Goal: Task Accomplishment & Management: Use online tool/utility

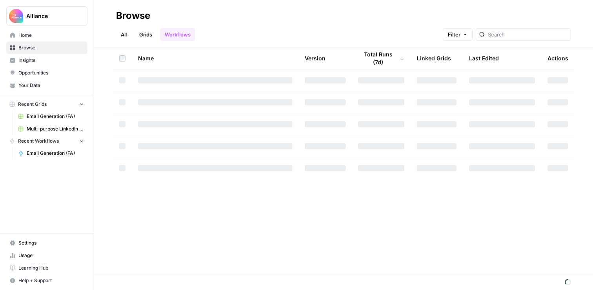
click at [46, 117] on span "Email Generation (FA)" at bounding box center [55, 116] width 57 height 7
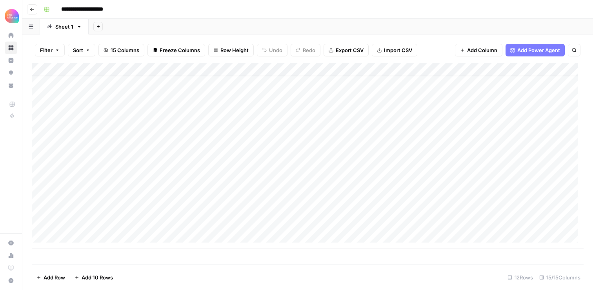
scroll to position [6, 0]
click at [549, 69] on div "Add Column" at bounding box center [307, 156] width 551 height 186
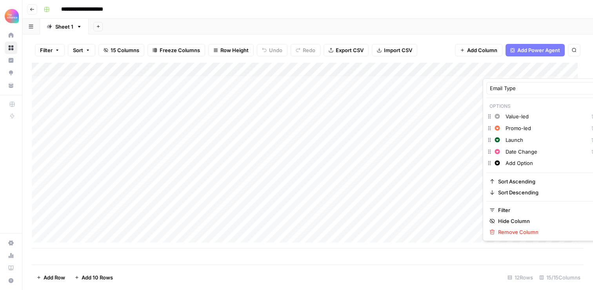
click at [549, 67] on div at bounding box center [517, 71] width 71 height 16
click at [546, 69] on div at bounding box center [517, 71] width 71 height 16
click at [548, 70] on div at bounding box center [517, 71] width 71 height 16
click at [420, 105] on div "Add Column" at bounding box center [307, 156] width 551 height 186
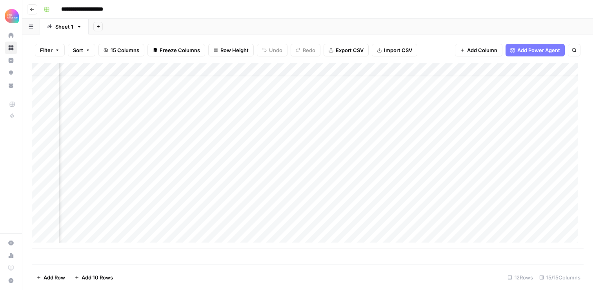
scroll to position [6, 300]
click at [450, 69] on div "Add Column" at bounding box center [307, 156] width 551 height 186
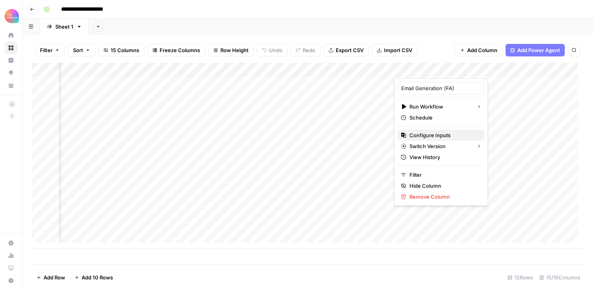
click at [433, 134] on span "Configure Inputs" at bounding box center [443, 135] width 69 height 8
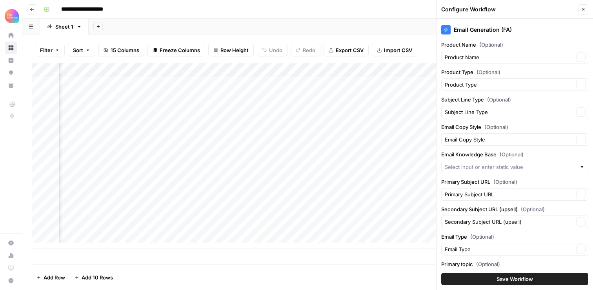
type input "Finance Alliance"
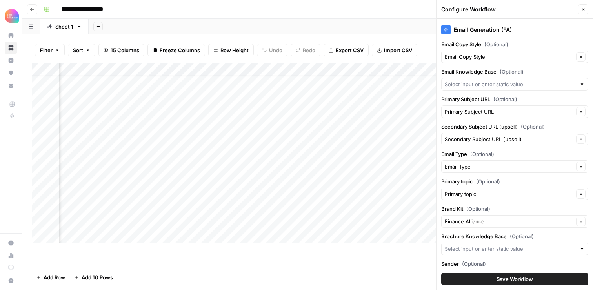
type input "Event Brochures"
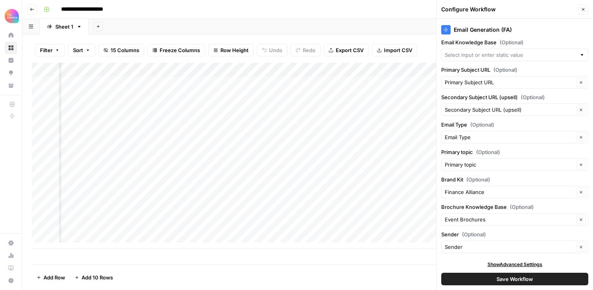
scroll to position [115, 0]
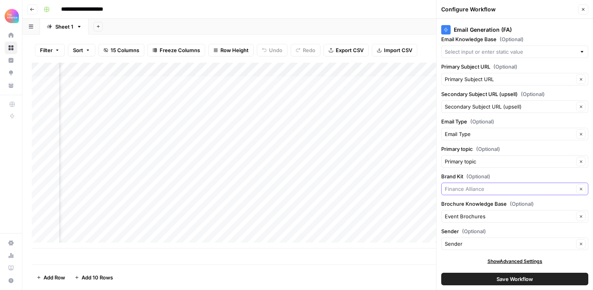
click at [479, 188] on input "Brand Kit (Optional)" at bounding box center [508, 189] width 129 height 8
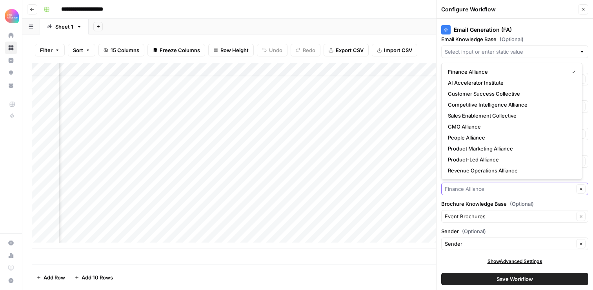
click at [502, 187] on input "Brand Kit (Optional)" at bounding box center [508, 189] width 129 height 8
type input "Finance Alliance"
click at [582, 9] on icon "button" at bounding box center [582, 9] width 5 height 5
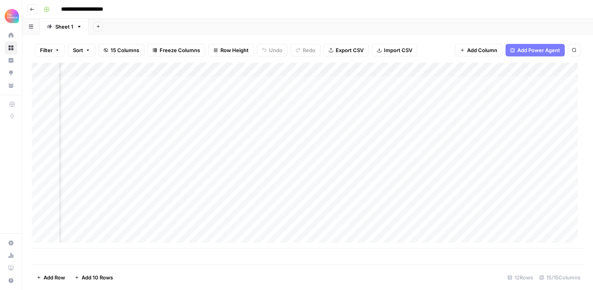
scroll to position [6, 0]
click at [74, 233] on div "Add Column" at bounding box center [307, 156] width 551 height 186
click at [89, 221] on div "Add Column" at bounding box center [307, 162] width 551 height 199
click at [89, 221] on textarea "**********" at bounding box center [121, 223] width 125 height 11
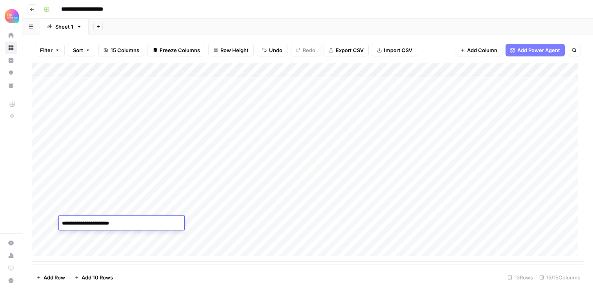
click at [87, 209] on div "Add Column" at bounding box center [307, 162] width 551 height 199
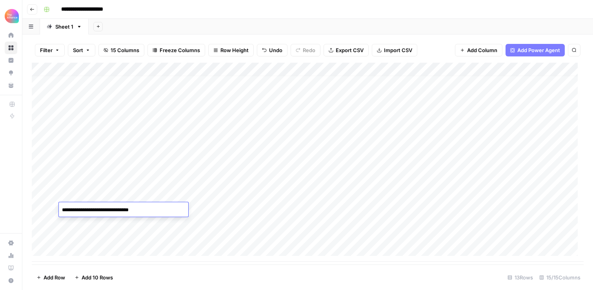
click at [87, 196] on div "Add Column" at bounding box center [307, 162] width 551 height 199
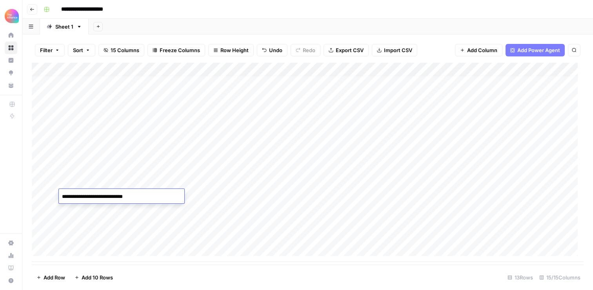
click at [87, 196] on textarea "**********" at bounding box center [121, 196] width 125 height 11
click at [82, 228] on div "Add Column" at bounding box center [307, 162] width 551 height 199
click at [79, 232] on div "Add Column" at bounding box center [307, 162] width 551 height 199
click at [151, 233] on div "Add Column" at bounding box center [307, 162] width 551 height 199
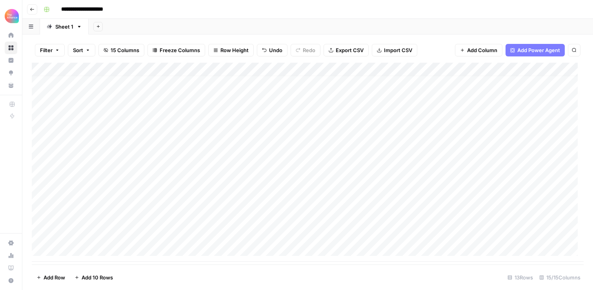
click at [145, 241] on div "Add Column" at bounding box center [307, 162] width 551 height 199
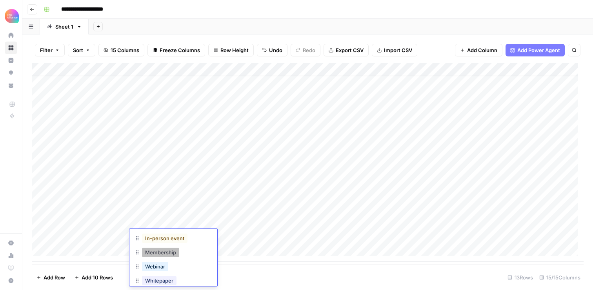
scroll to position [54, 0]
click at [161, 241] on button "In-person event" at bounding box center [164, 240] width 45 height 9
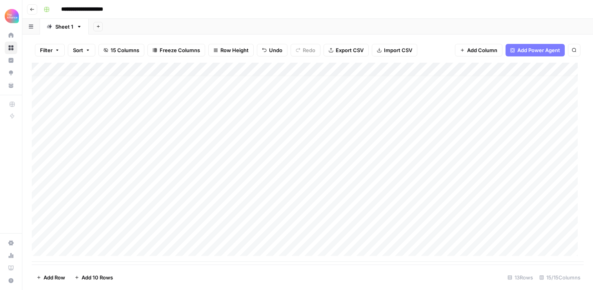
click at [227, 236] on div "Add Column" at bounding box center [307, 162] width 551 height 199
click at [216, 237] on div "Add Column" at bounding box center [307, 162] width 551 height 199
click at [222, 246] on button "How-to" at bounding box center [224, 246] width 25 height 9
click at [295, 237] on div "Add Column" at bounding box center [307, 162] width 551 height 199
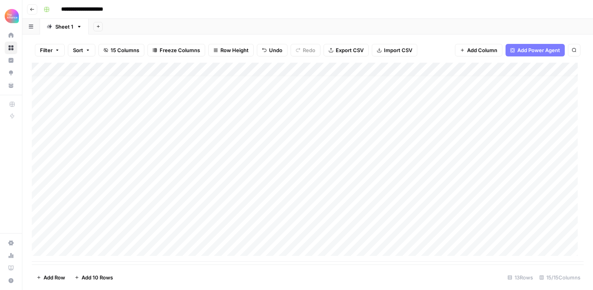
click at [295, 237] on div "Add Column" at bounding box center [307, 162] width 551 height 199
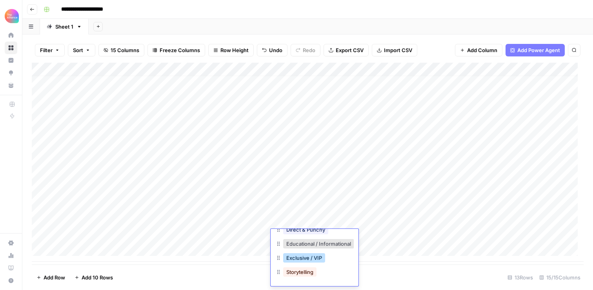
scroll to position [43, 0]
click at [301, 253] on button "Exclusive / VIP" at bounding box center [304, 257] width 42 height 9
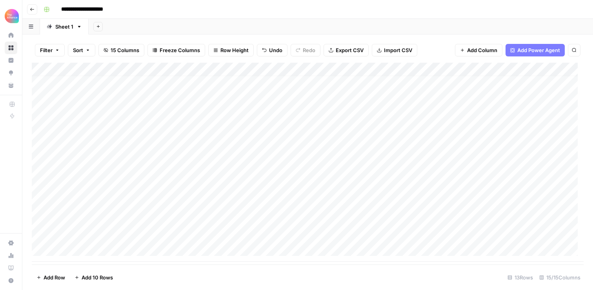
click at [371, 238] on div "Add Column" at bounding box center [307, 162] width 551 height 199
paste textarea "**********"
type textarea "**********"
click at [436, 217] on div "Add Column" at bounding box center [307, 162] width 551 height 199
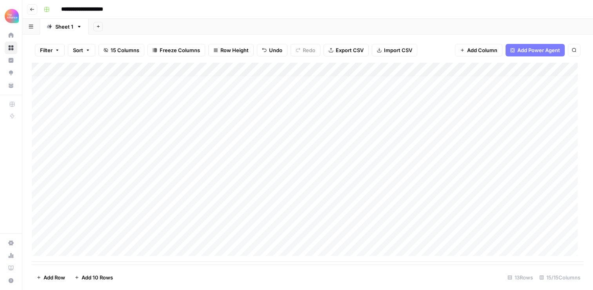
click at [443, 232] on div "Add Column" at bounding box center [307, 162] width 551 height 199
click at [392, 237] on div "Add Column" at bounding box center [307, 162] width 551 height 199
click at [390, 238] on div "Add Column" at bounding box center [307, 162] width 551 height 199
click at [391, 275] on div "Promo-led" at bounding box center [392, 280] width 35 height 11
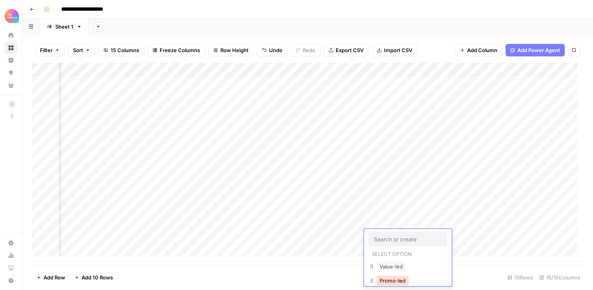
click at [391, 277] on button "Promo-led" at bounding box center [392, 280] width 32 height 9
click at [455, 235] on div "Add Column" at bounding box center [307, 162] width 551 height 199
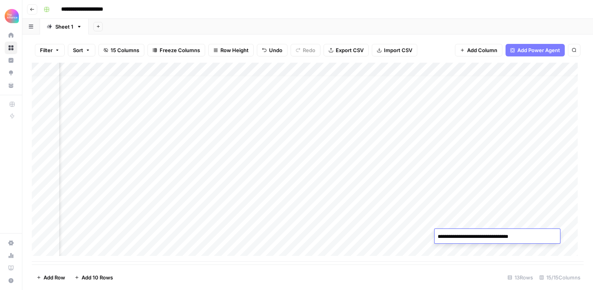
type textarea "**********"
click at [409, 236] on div "Add Column" at bounding box center [307, 162] width 551 height 199
click at [515, 239] on div "Add Column" at bounding box center [307, 162] width 551 height 199
type textarea "**********"
click at [467, 223] on div "Add Column" at bounding box center [307, 162] width 551 height 199
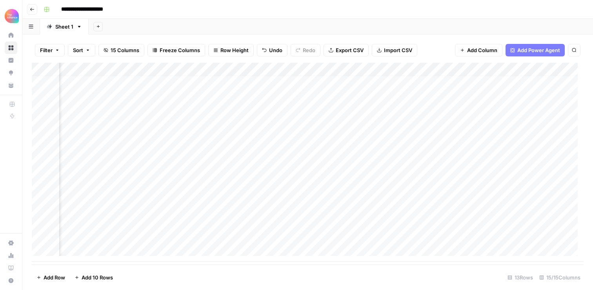
scroll to position [6, 261]
click at [487, 70] on div "Add Column" at bounding box center [307, 162] width 551 height 199
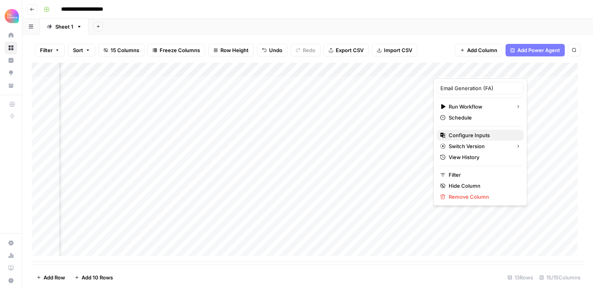
click at [475, 136] on span "Configure Inputs" at bounding box center [482, 135] width 69 height 8
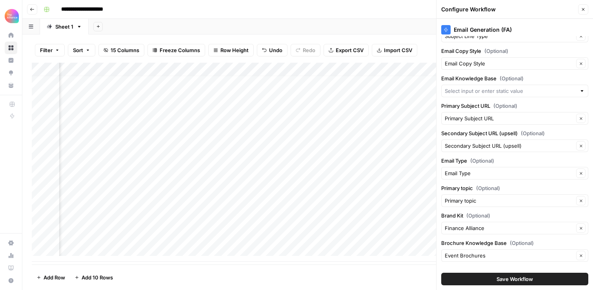
scroll to position [109, 0]
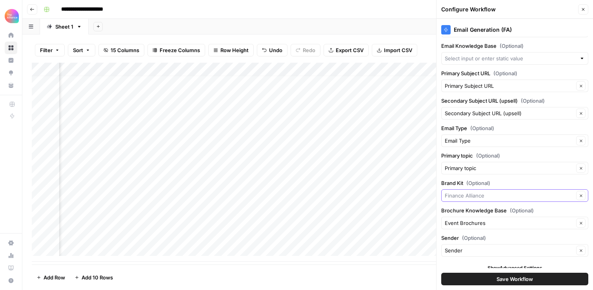
click at [478, 194] on input "Brand Kit (Optional)" at bounding box center [508, 196] width 129 height 8
click at [462, 213] on span "People Alliance" at bounding box center [510, 214] width 125 height 8
type input "People Alliance"
click at [509, 280] on span "Save Workflow" at bounding box center [514, 279] width 36 height 8
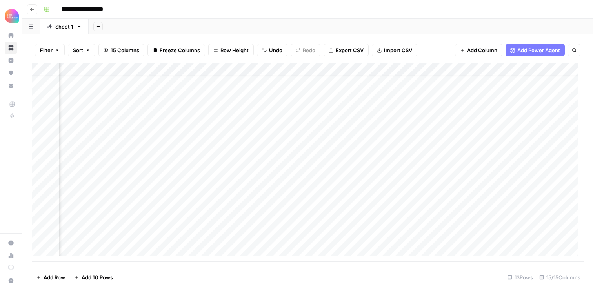
click at [468, 235] on div "Add Column" at bounding box center [307, 162] width 551 height 199
click at [356, 236] on div "Add Column" at bounding box center [307, 162] width 551 height 199
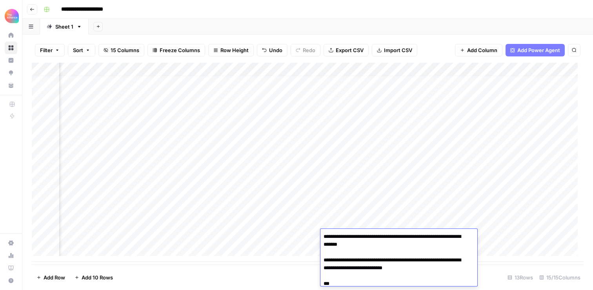
scroll to position [544, 0]
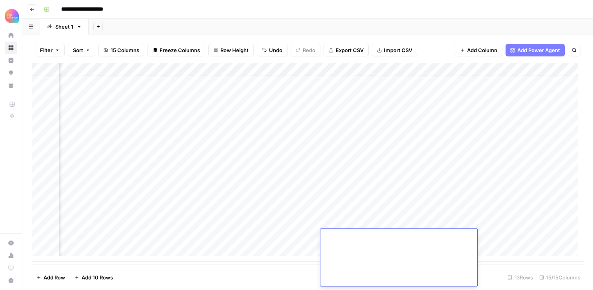
click at [355, 196] on div "Add Column" at bounding box center [307, 162] width 551 height 199
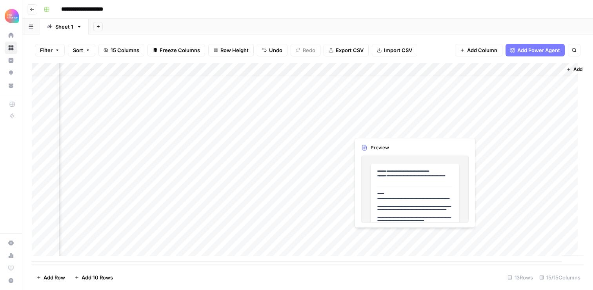
click at [385, 237] on div "Add Column" at bounding box center [307, 162] width 551 height 199
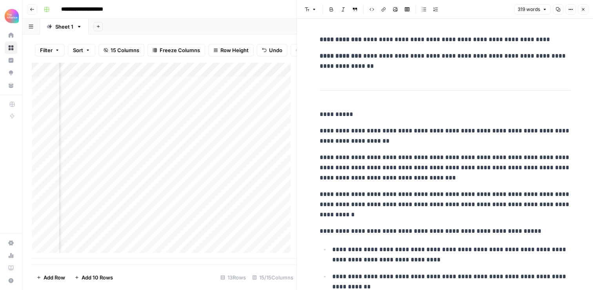
scroll to position [6, 0]
click at [109, 241] on div "Add Column" at bounding box center [164, 161] width 265 height 196
click at [98, 243] on div "Add Column" at bounding box center [164, 161] width 265 height 196
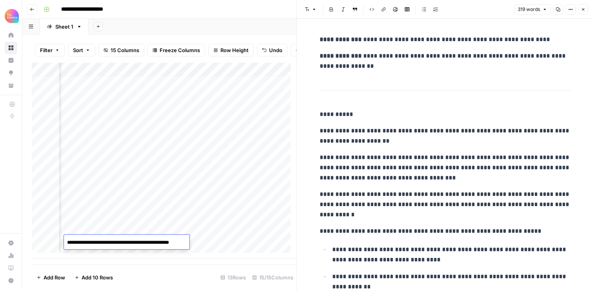
click at [109, 244] on textarea "**********" at bounding box center [132, 242] width 136 height 11
click at [170, 231] on div "Add Column" at bounding box center [164, 161] width 265 height 196
click at [178, 244] on div "Add Column" at bounding box center [164, 161] width 265 height 196
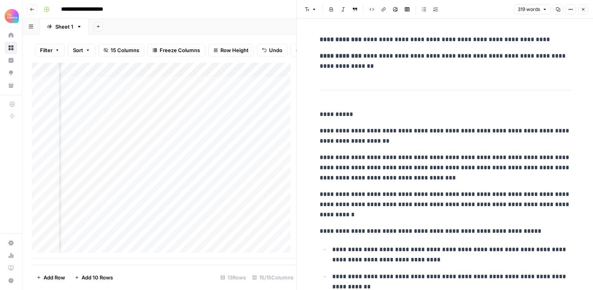
scroll to position [6, 629]
click at [170, 239] on div "Add Column" at bounding box center [164, 161] width 265 height 196
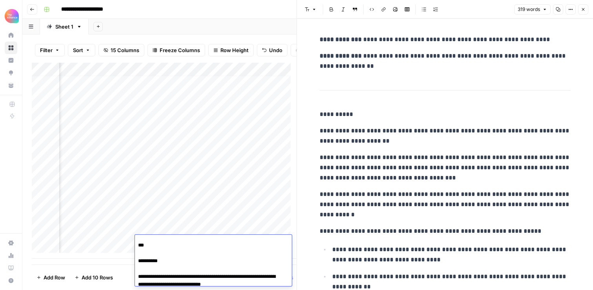
scroll to position [41, 0]
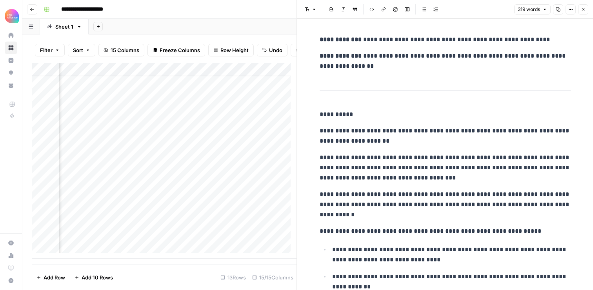
click at [174, 207] on div "Add Column" at bounding box center [164, 161] width 265 height 196
click at [83, 239] on div "Add Column" at bounding box center [164, 161] width 265 height 196
click at [83, 239] on textarea "**********" at bounding box center [121, 239] width 125 height 11
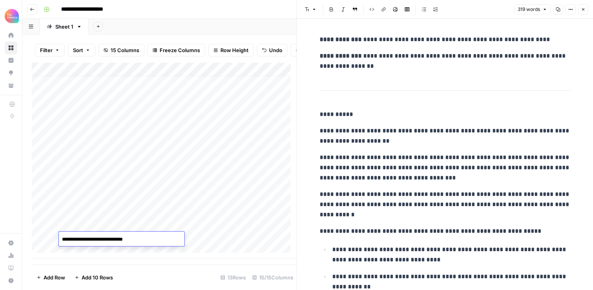
click at [80, 252] on div "Add Column" at bounding box center [164, 161] width 265 height 196
click at [167, 223] on div "Add Column" at bounding box center [164, 161] width 265 height 196
click at [164, 238] on div "Add Column" at bounding box center [164, 161] width 265 height 196
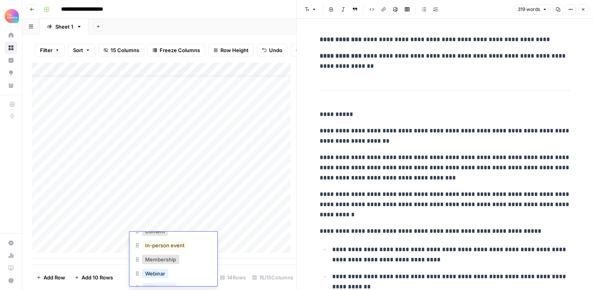
scroll to position [52, 0]
click at [161, 247] on button "In-person event" at bounding box center [164, 245] width 45 height 9
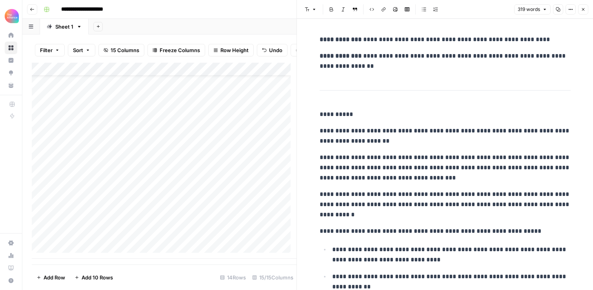
click at [237, 240] on div "Add Column" at bounding box center [164, 161] width 265 height 196
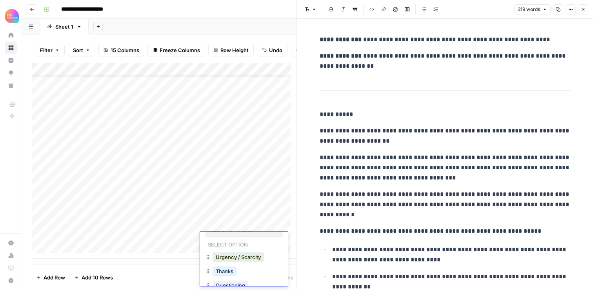
scroll to position [13, 0]
click at [232, 257] on button "Urgency / Scarcity" at bounding box center [237, 256] width 51 height 9
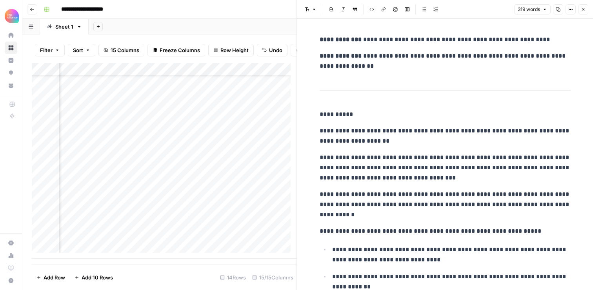
scroll to position [22, 72]
click at [214, 238] on div "Add Column" at bounding box center [164, 161] width 265 height 196
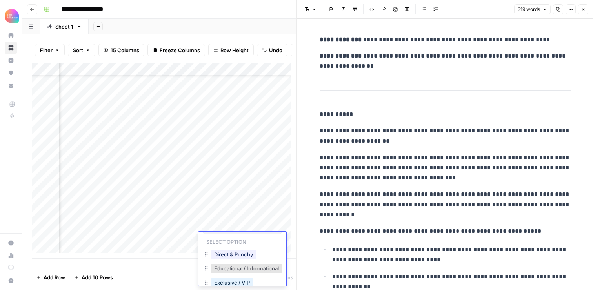
scroll to position [16, 0]
click at [232, 255] on button "Direct & Punchy" at bounding box center [233, 252] width 45 height 9
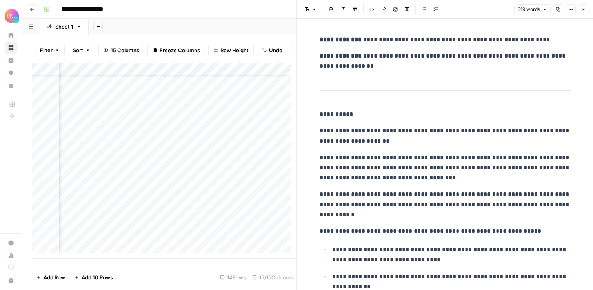
scroll to position [22, 168]
click at [194, 239] on div "Add Column" at bounding box center [164, 161] width 265 height 196
paste textarea "**********"
type textarea "**********"
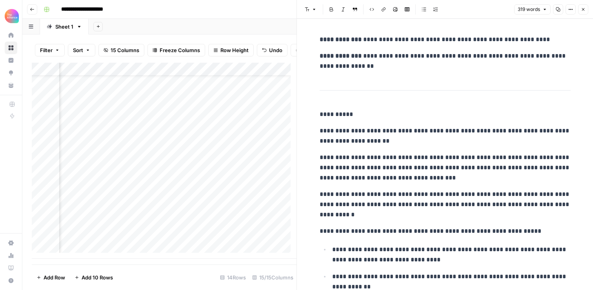
click at [208, 199] on div "Add Column" at bounding box center [164, 161] width 265 height 196
click at [227, 240] on div "Add Column" at bounding box center [164, 161] width 265 height 196
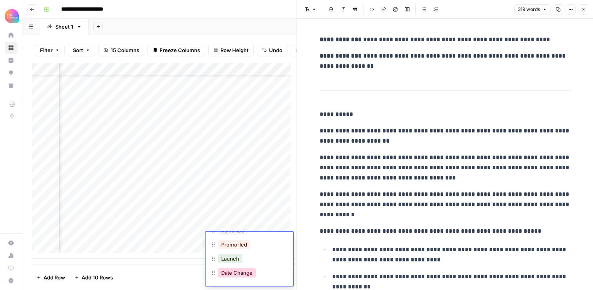
scroll to position [40, 0]
click at [238, 245] on button "Promo-led" at bounding box center [234, 243] width 32 height 9
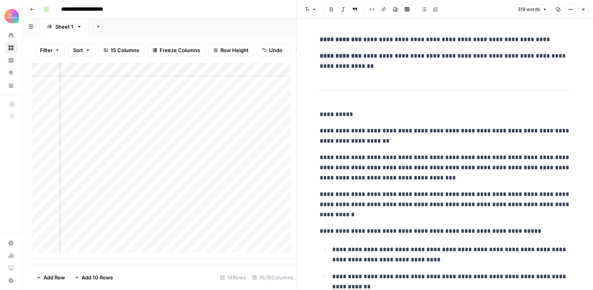
scroll to position [22, 397]
click at [178, 240] on div "Add Column" at bounding box center [164, 161] width 265 height 196
click at [186, 221] on div "Add Column" at bounding box center [164, 161] width 265 height 196
click at [183, 223] on div "Add Column" at bounding box center [164, 161] width 265 height 196
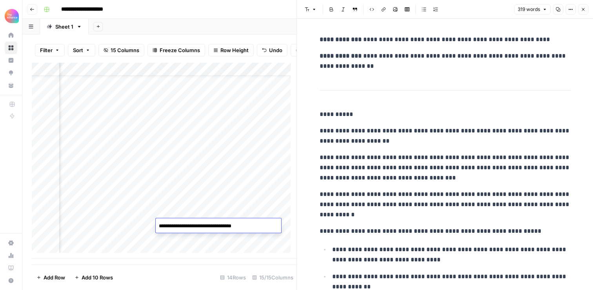
click at [183, 223] on textarea "**********" at bounding box center [218, 226] width 125 height 11
click at [176, 243] on div "Add Column" at bounding box center [164, 161] width 265 height 196
click at [194, 239] on div "Add Column" at bounding box center [164, 161] width 265 height 196
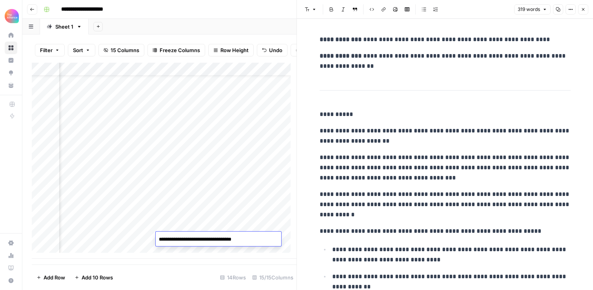
click at [194, 239] on textarea "**********" at bounding box center [218, 239] width 125 height 11
drag, startPoint x: 210, startPoint y: 241, endPoint x: 268, endPoint y: 241, distance: 58.4
click at [268, 241] on textarea "**********" at bounding box center [218, 239] width 125 height 11
type textarea "**********"
click at [237, 219] on div "Add Column" at bounding box center [164, 161] width 265 height 196
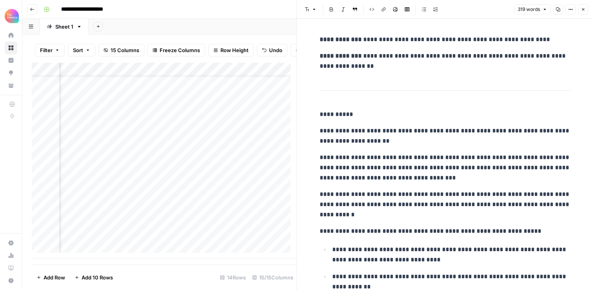
click at [248, 237] on div "Add Column" at bounding box center [164, 161] width 265 height 196
type textarea "**********"
click at [195, 237] on div "Add Column" at bounding box center [164, 161] width 265 height 196
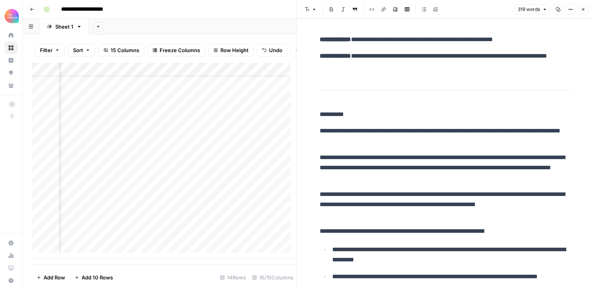
click at [106, 222] on div "Add Column" at bounding box center [164, 161] width 265 height 196
click at [97, 237] on div "Add Column" at bounding box center [164, 161] width 265 height 196
click at [135, 239] on div "Add Column" at bounding box center [164, 161] width 265 height 196
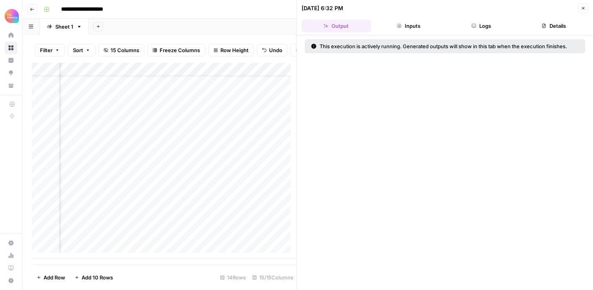
scroll to position [22, 597]
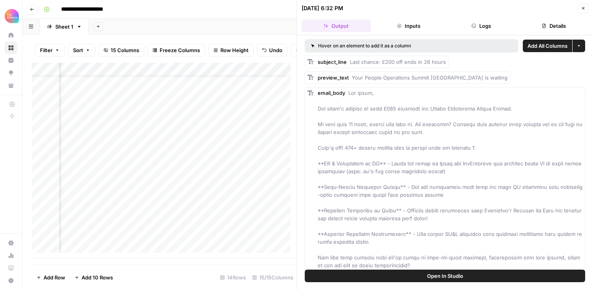
click at [208, 236] on div "Add Column" at bounding box center [164, 161] width 265 height 196
click at [221, 214] on div "Add Column" at bounding box center [164, 161] width 265 height 196
click at [246, 239] on div "Add Column" at bounding box center [164, 161] width 265 height 196
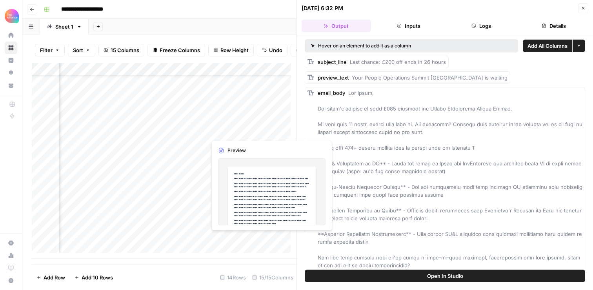
click at [246, 240] on div "Add Column" at bounding box center [164, 161] width 265 height 196
